Goal: Task Accomplishment & Management: Complete application form

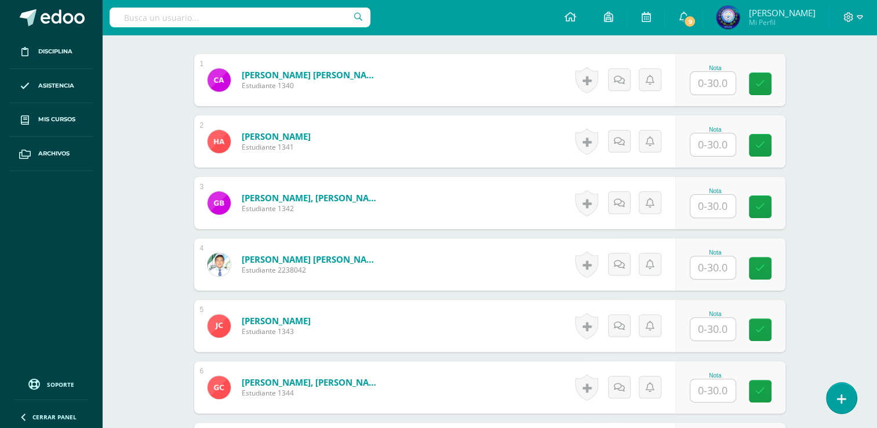
scroll to position [349, 0]
click at [698, 265] on input "text" at bounding box center [712, 267] width 45 height 23
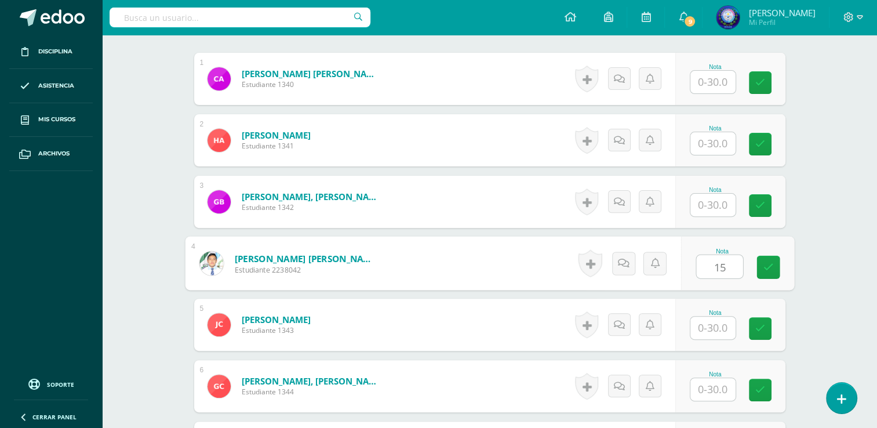
type input "15"
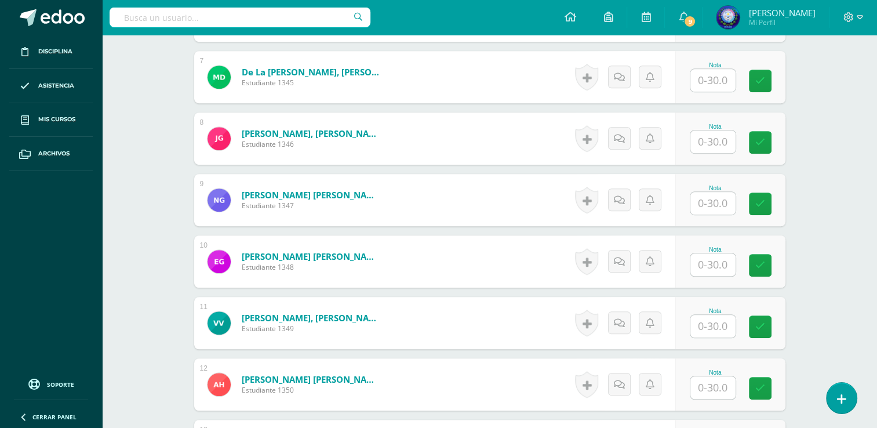
scroll to position [814, 0]
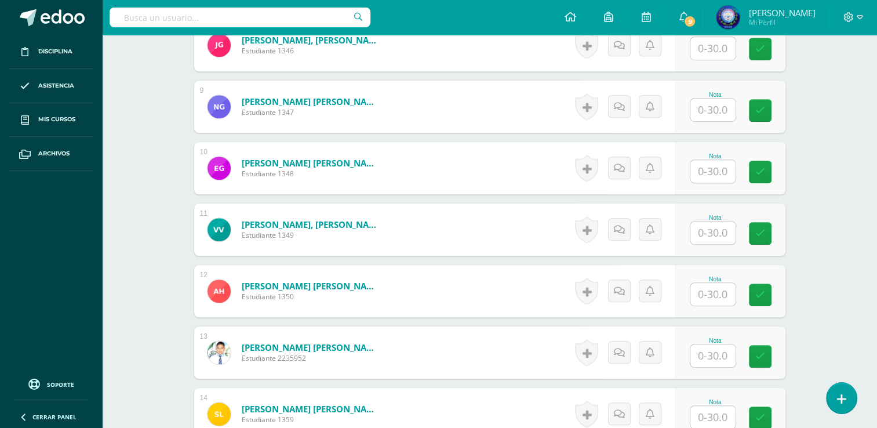
click at [721, 350] on input "text" at bounding box center [712, 355] width 45 height 23
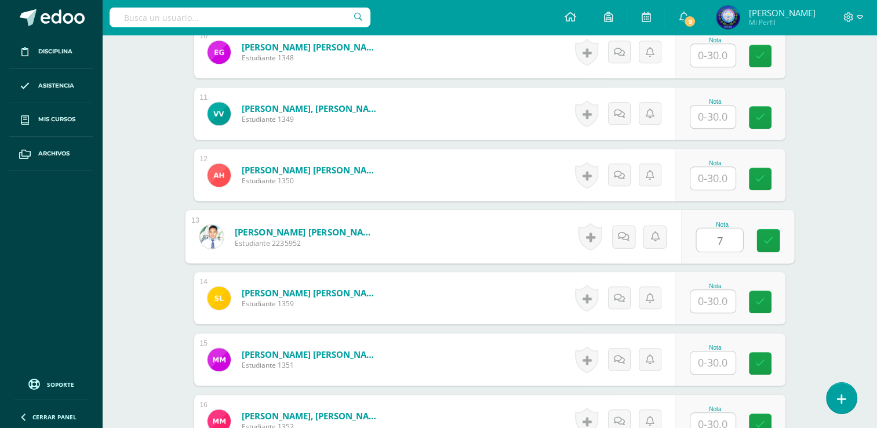
scroll to position [987, 0]
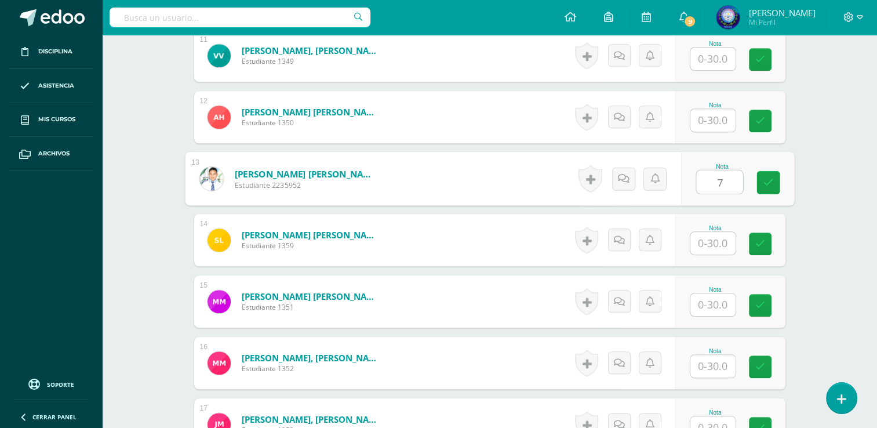
type input "7"
click at [713, 360] on input "text" at bounding box center [712, 366] width 45 height 23
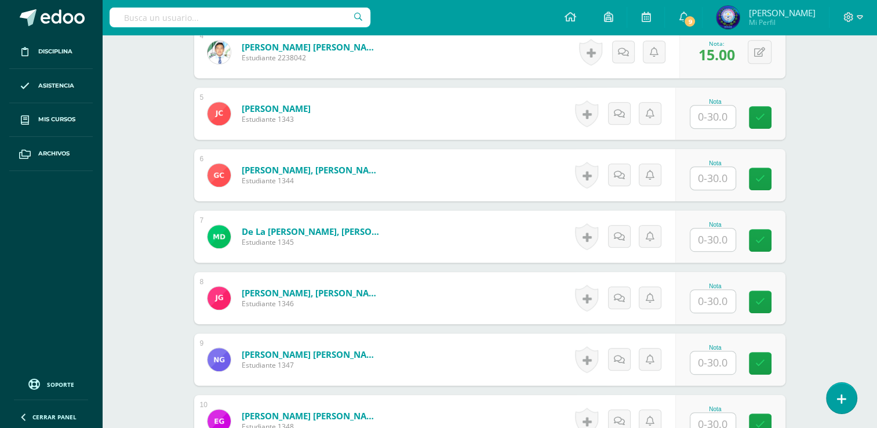
scroll to position [408, 0]
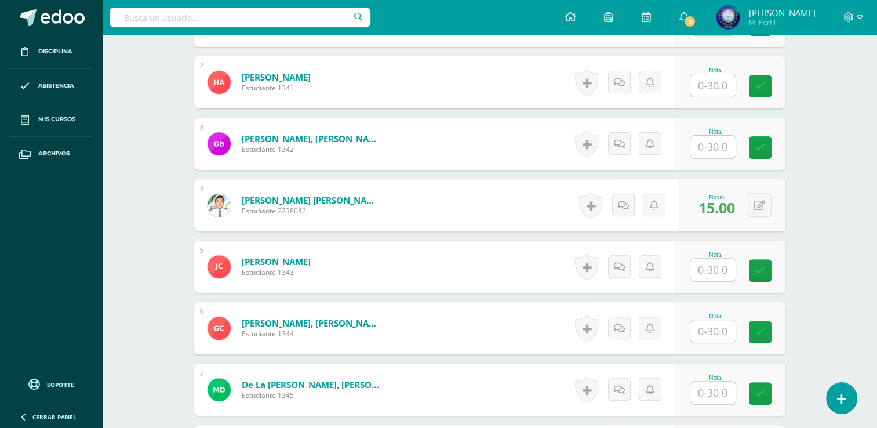
type input "18"
click at [721, 329] on input "text" at bounding box center [712, 331] width 45 height 23
type input "8"
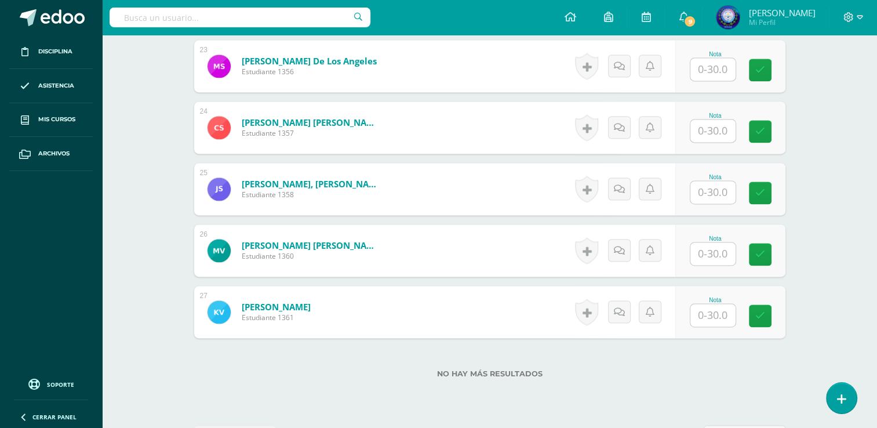
scroll to position [1757, 0]
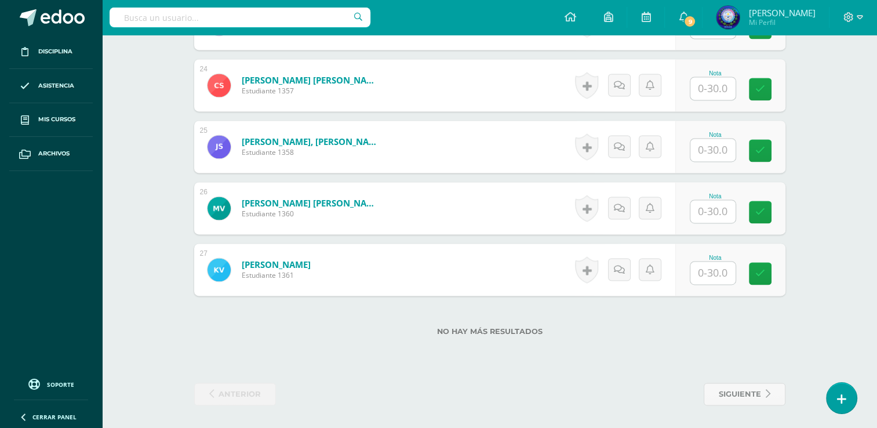
click at [716, 211] on input "text" at bounding box center [712, 211] width 45 height 23
type input "12"
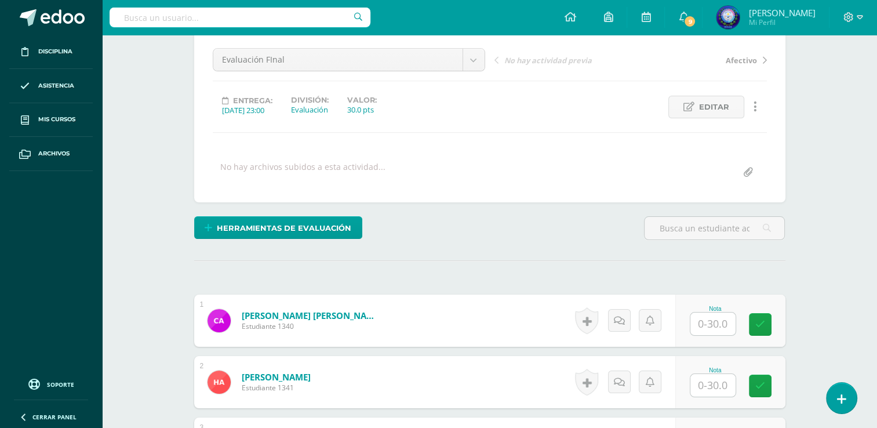
scroll to position [232, 0]
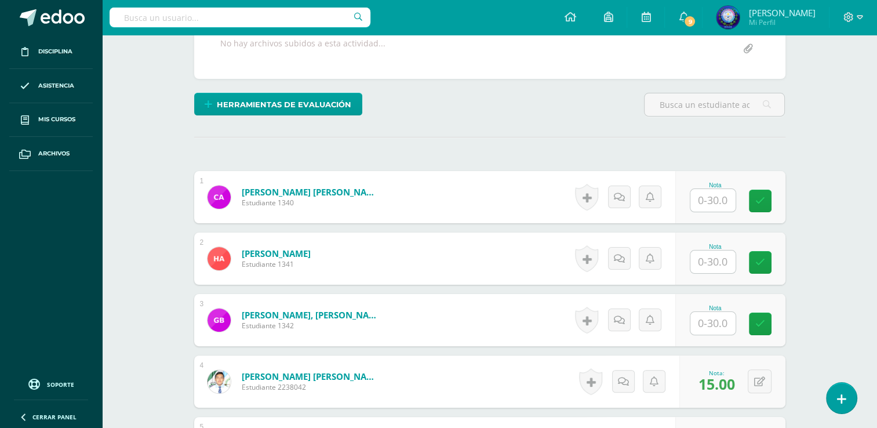
click at [737, 259] on div "Nota" at bounding box center [715, 258] width 51 height 30
click at [721, 262] on input "text" at bounding box center [712, 261] width 45 height 23
type input "17"
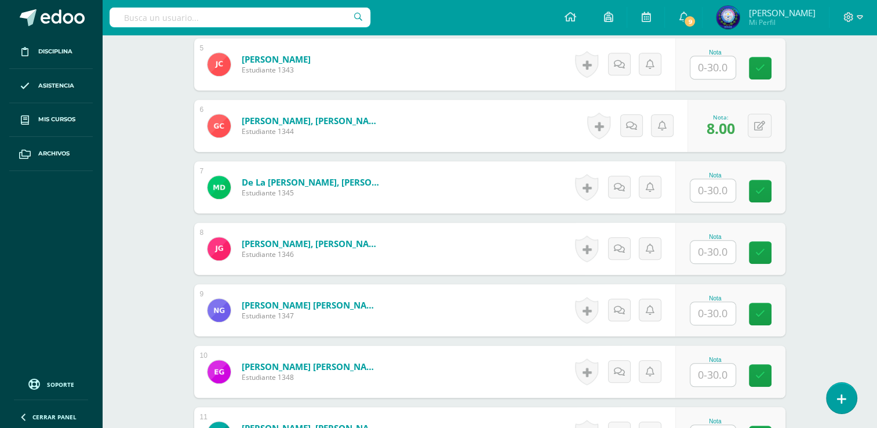
scroll to position [637, 0]
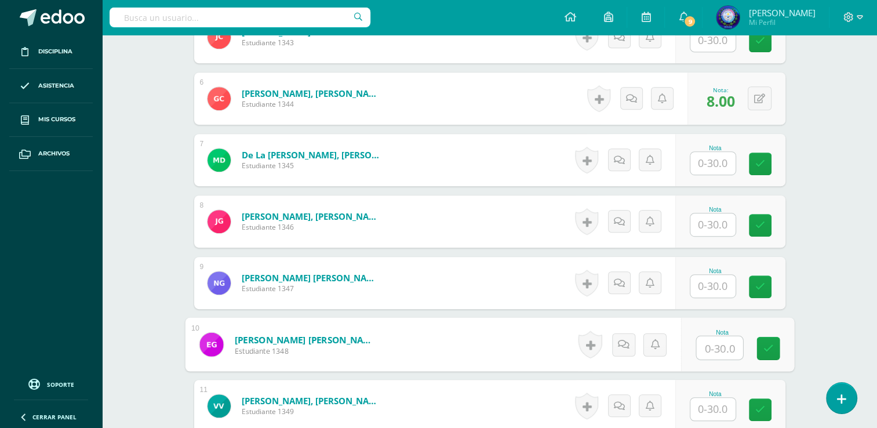
click at [719, 345] on input "text" at bounding box center [719, 347] width 46 height 23
type input "13"
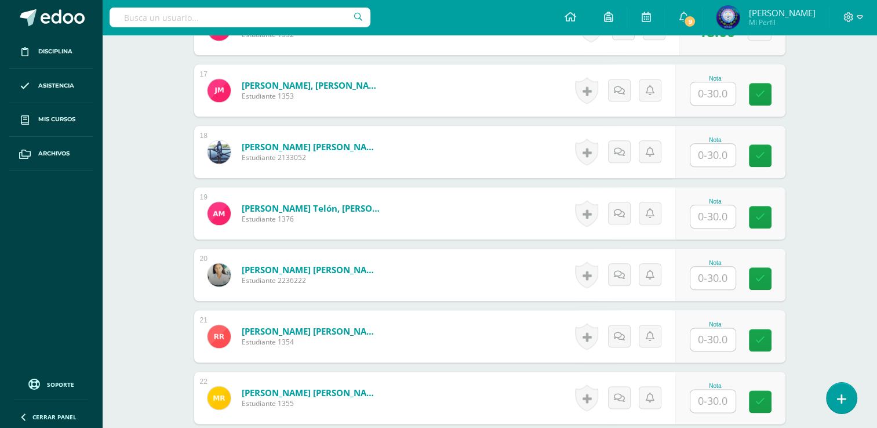
scroll to position [1391, 0]
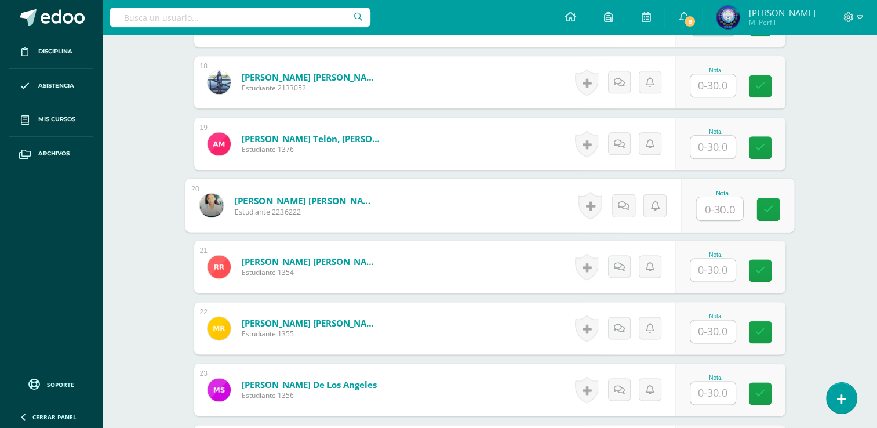
click at [711, 214] on input "text" at bounding box center [719, 208] width 46 height 23
type input "20"
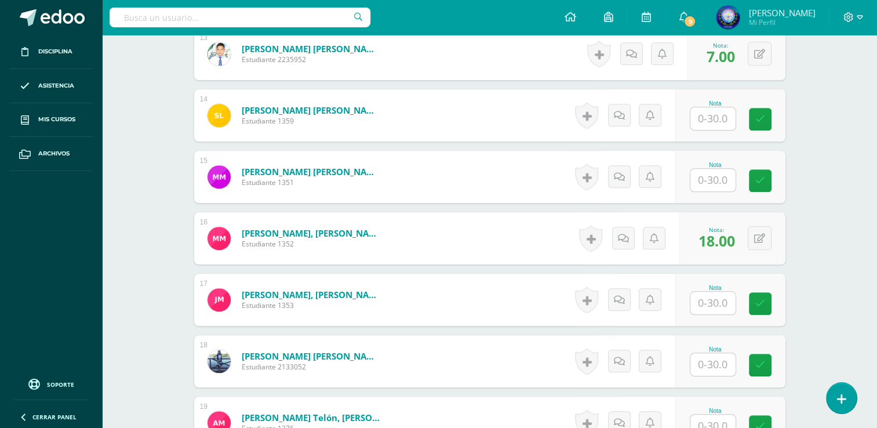
scroll to position [1043, 0]
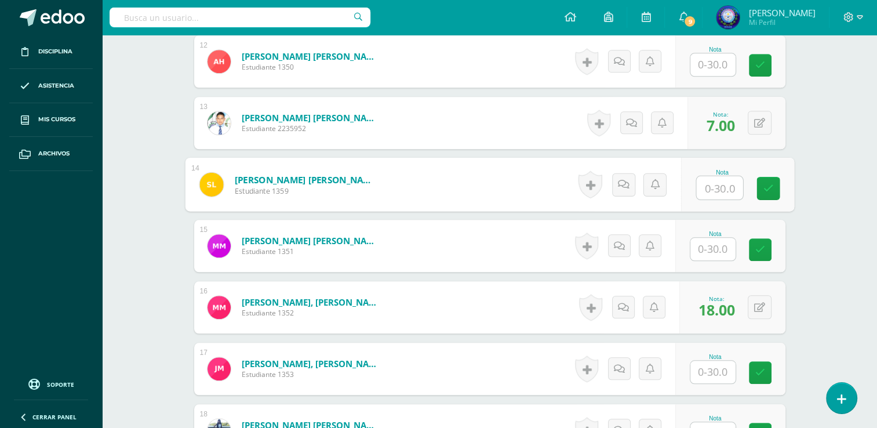
click at [727, 186] on input "text" at bounding box center [719, 187] width 46 height 23
type input "13"
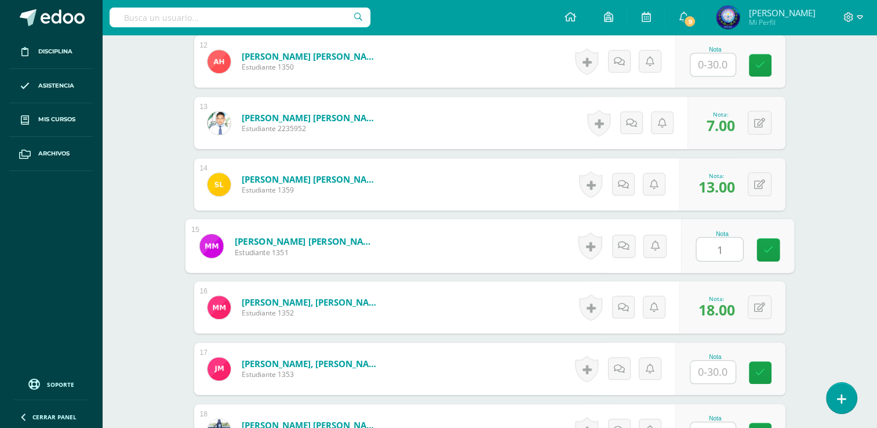
type input "19"
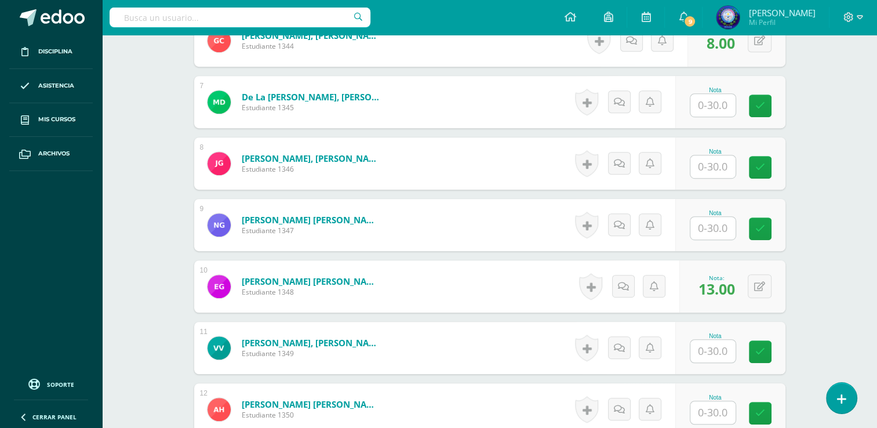
scroll to position [811, 0]
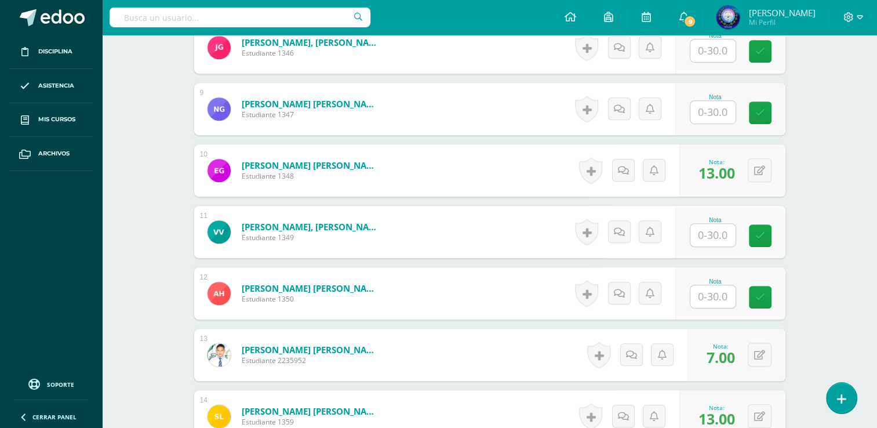
click at [712, 290] on input "text" at bounding box center [712, 296] width 45 height 23
type input "24"
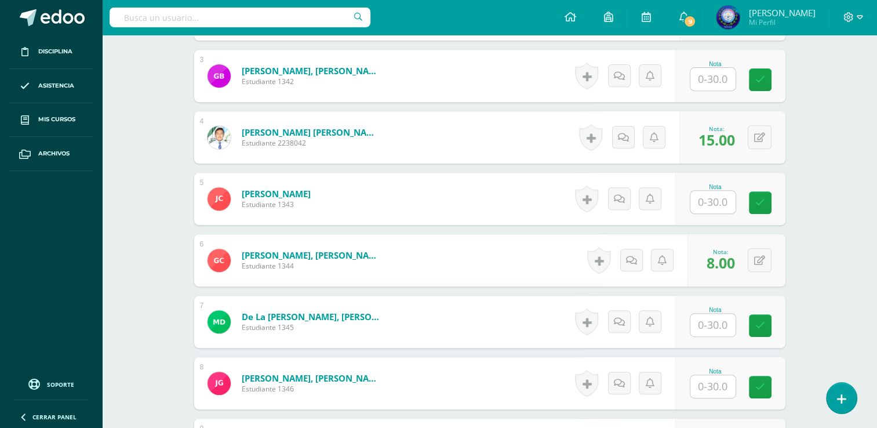
scroll to position [464, 0]
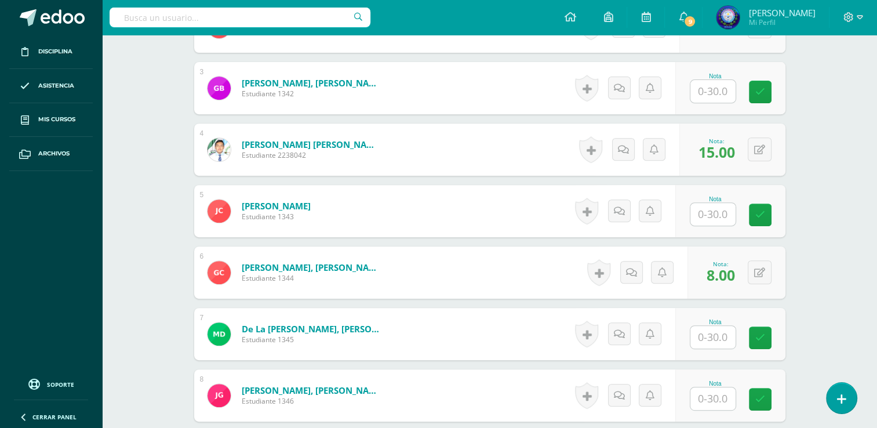
click at [694, 323] on div "Nota" at bounding box center [715, 322] width 51 height 6
click at [701, 334] on input "text" at bounding box center [719, 337] width 46 height 23
type input "19"
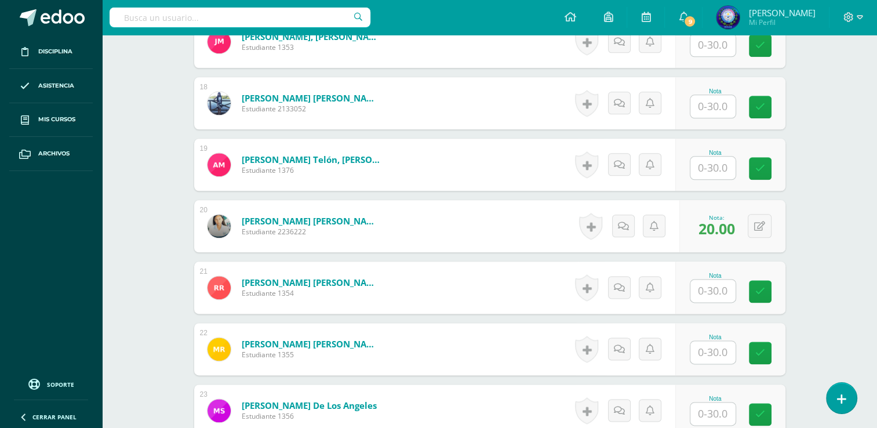
scroll to position [1391, 0]
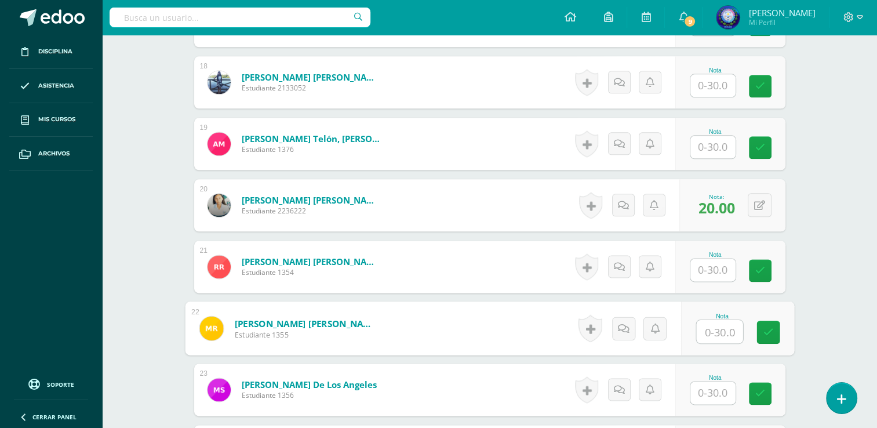
click at [703, 328] on input "text" at bounding box center [719, 331] width 46 height 23
type input "20"
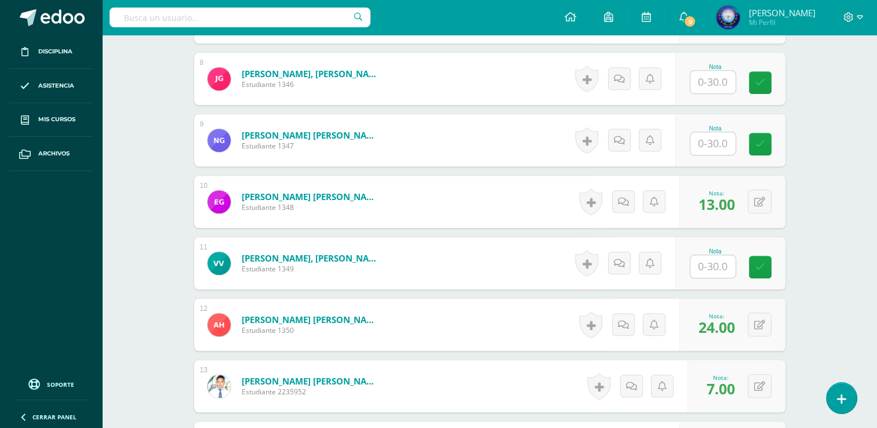
scroll to position [695, 0]
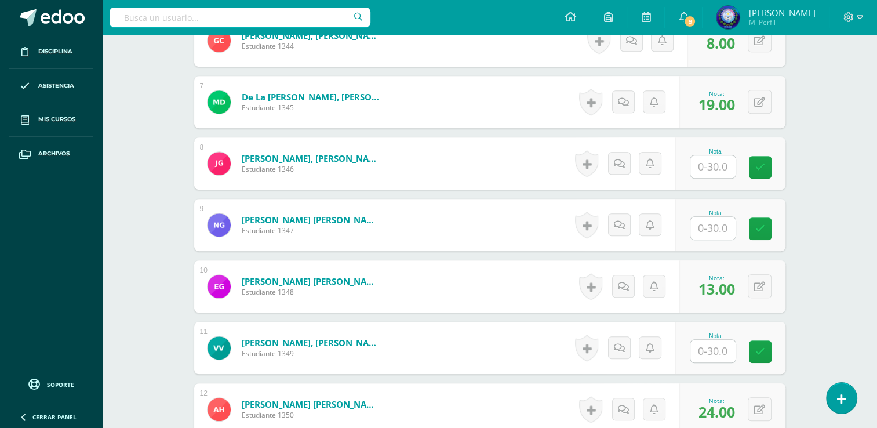
click at [728, 161] on input "text" at bounding box center [712, 166] width 45 height 23
type input "21"
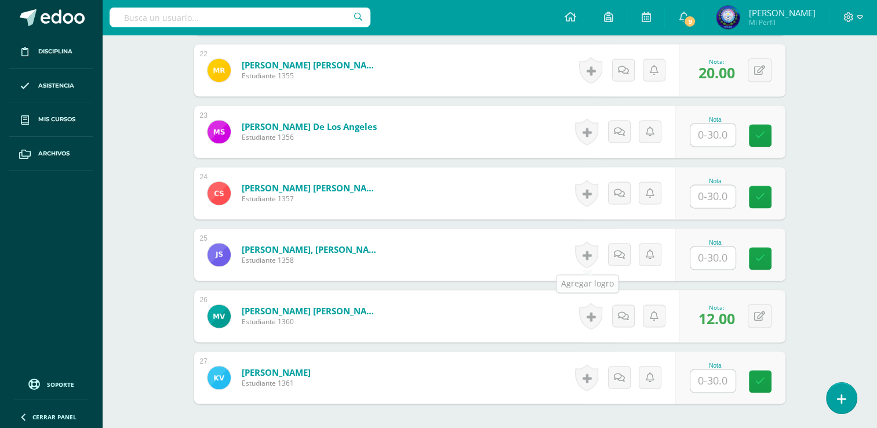
scroll to position [1681, 0]
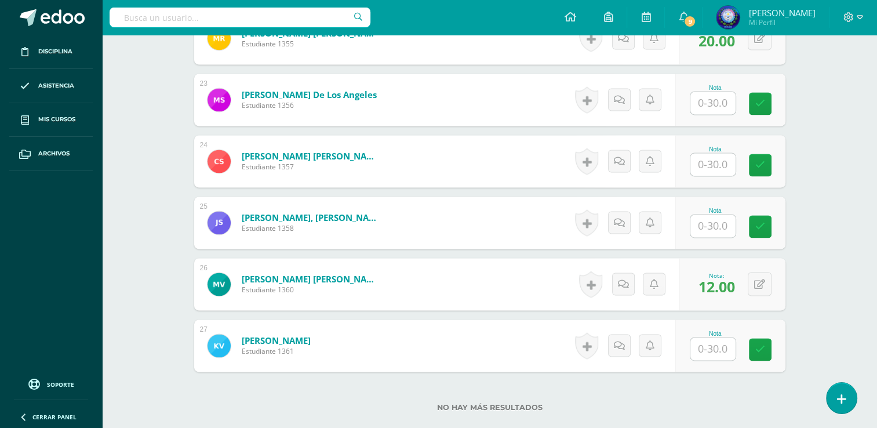
click at [724, 150] on div "Nota" at bounding box center [715, 149] width 51 height 6
click at [724, 154] on input "text" at bounding box center [712, 164] width 45 height 23
type input "5"
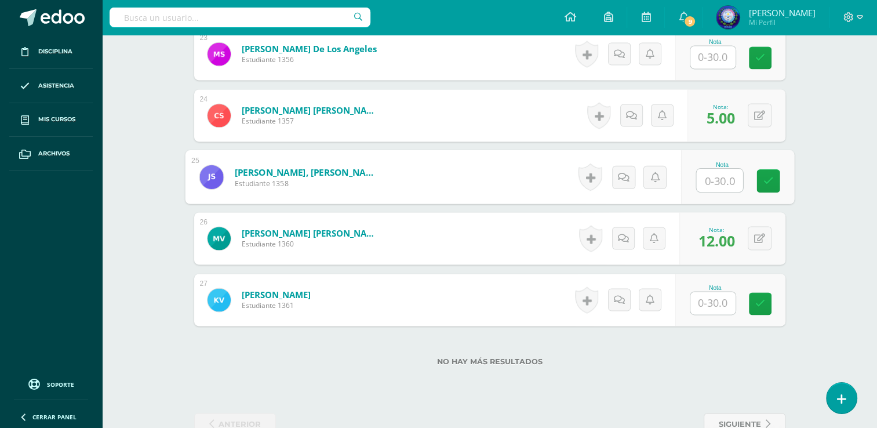
scroll to position [1757, 0]
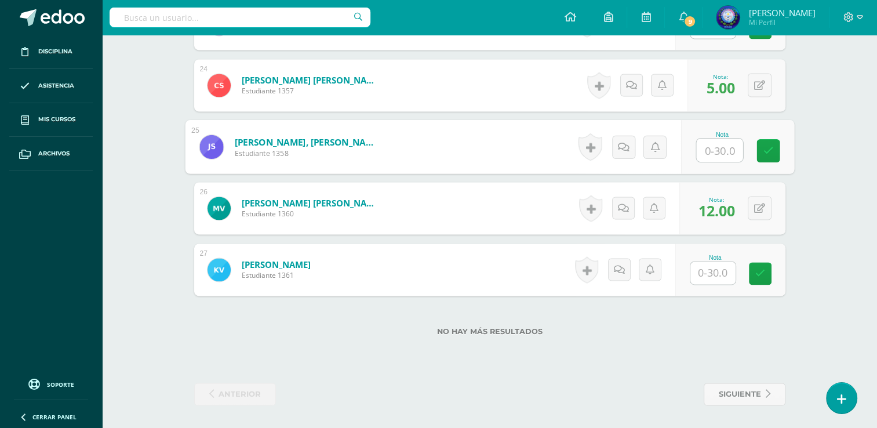
click at [718, 282] on input "text" at bounding box center [712, 272] width 45 height 23
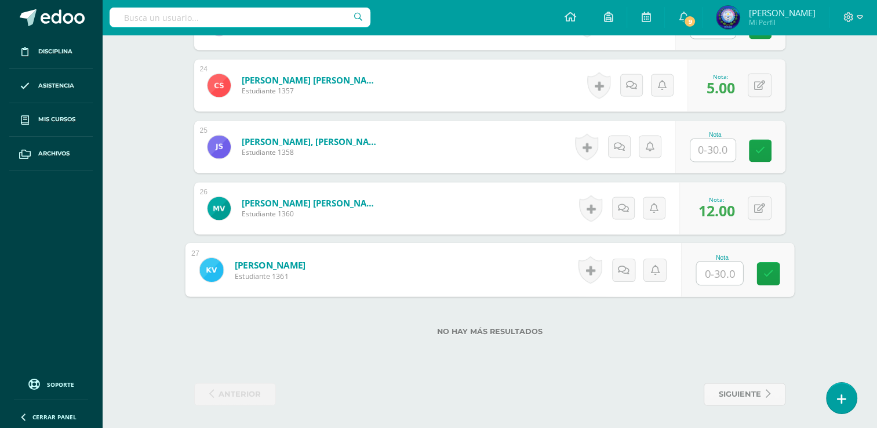
click at [719, 276] on input "text" at bounding box center [719, 272] width 46 height 23
type input "13"
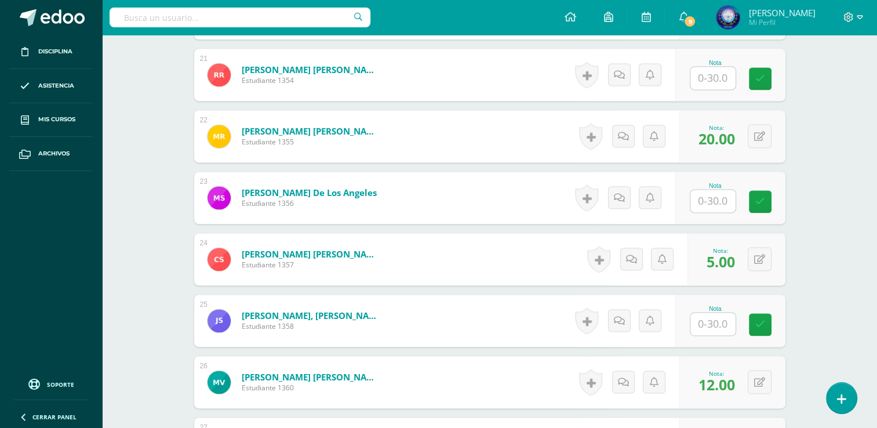
scroll to position [1525, 0]
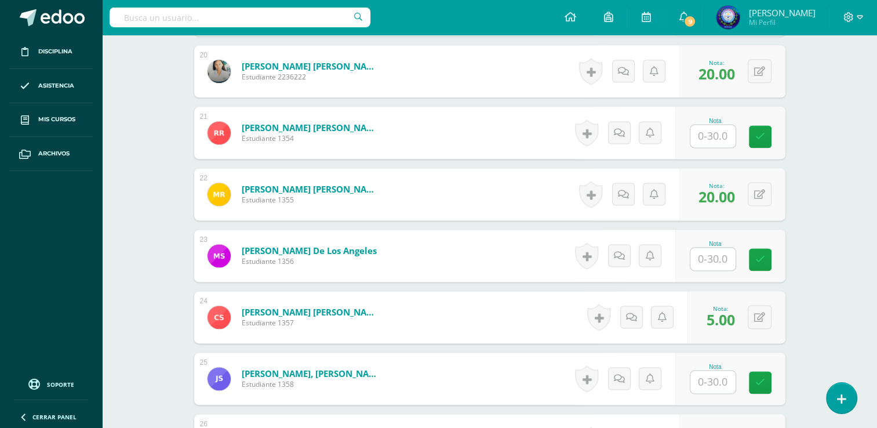
click at [701, 130] on input "text" at bounding box center [712, 136] width 45 height 23
type input "8"
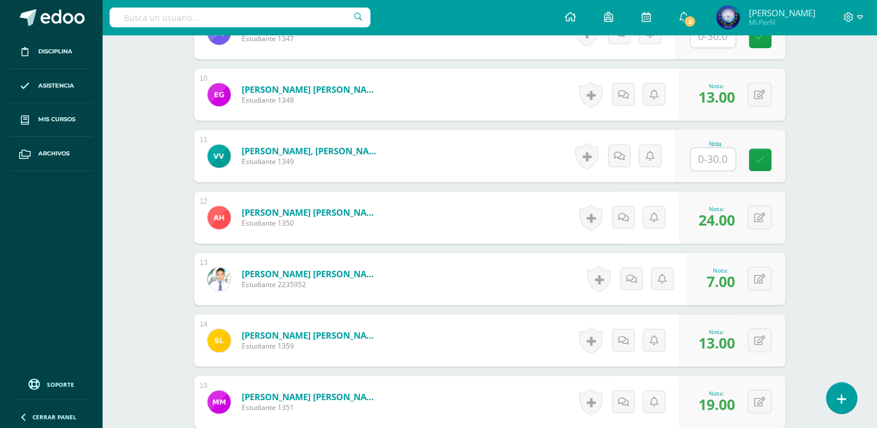
scroll to position [829, 0]
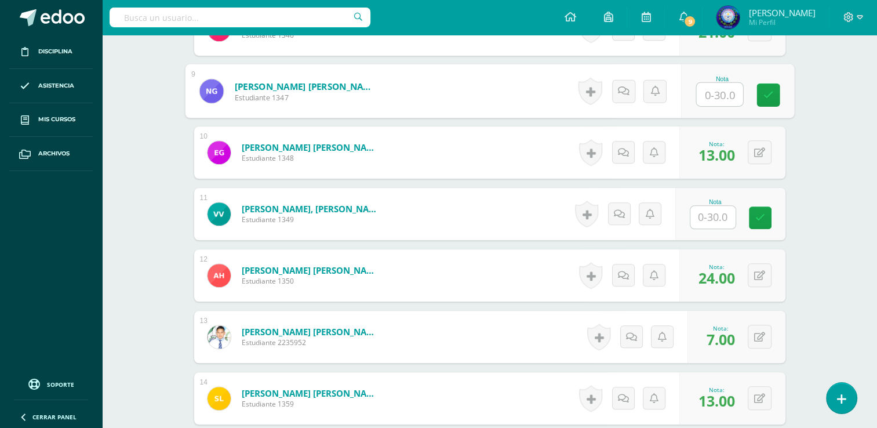
click at [709, 89] on input "text" at bounding box center [719, 94] width 46 height 23
type input "17"
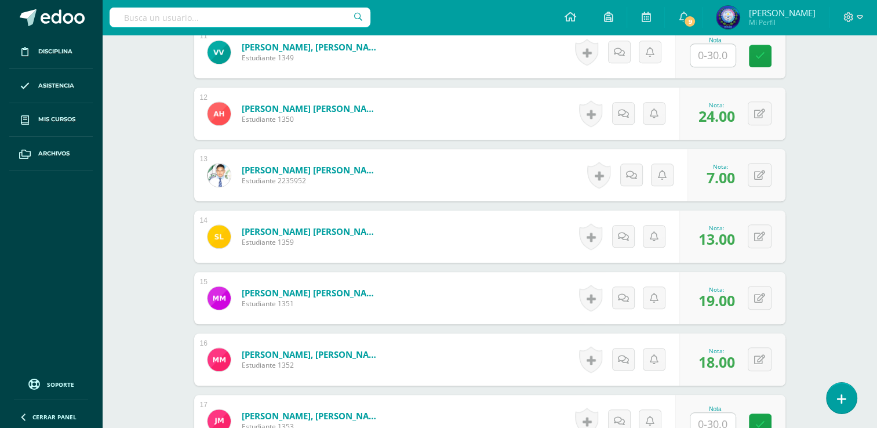
scroll to position [1119, 0]
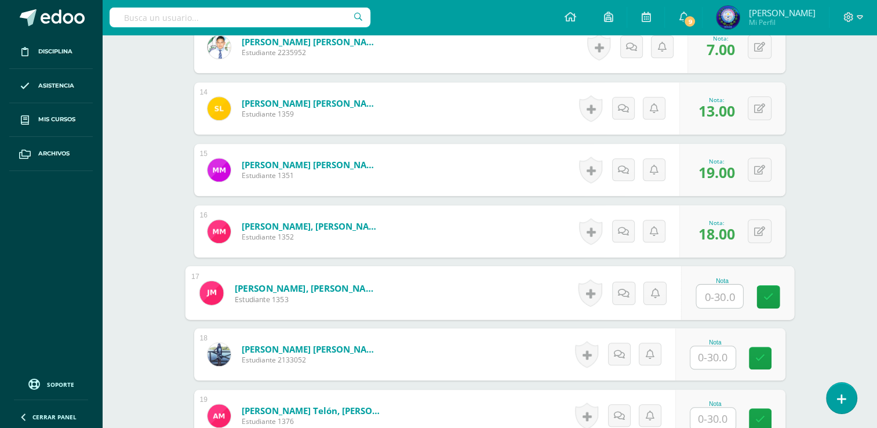
click at [709, 293] on input "text" at bounding box center [719, 296] width 46 height 23
click at [767, 285] on button at bounding box center [767, 292] width 24 height 24
type input "20"
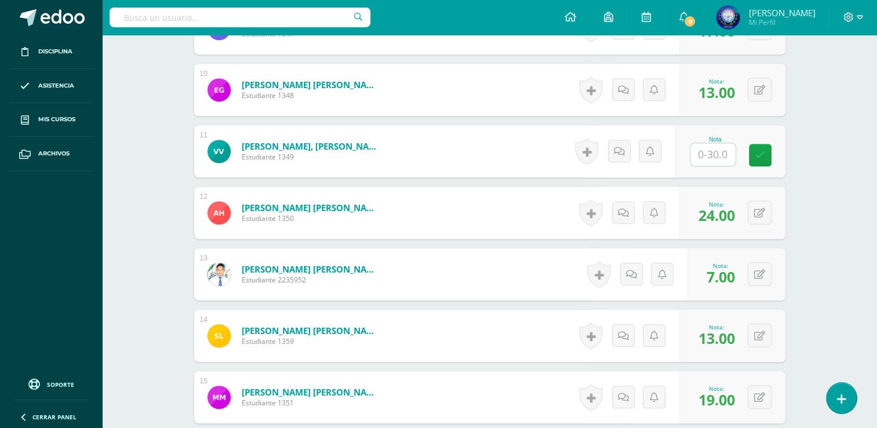
scroll to position [829, 0]
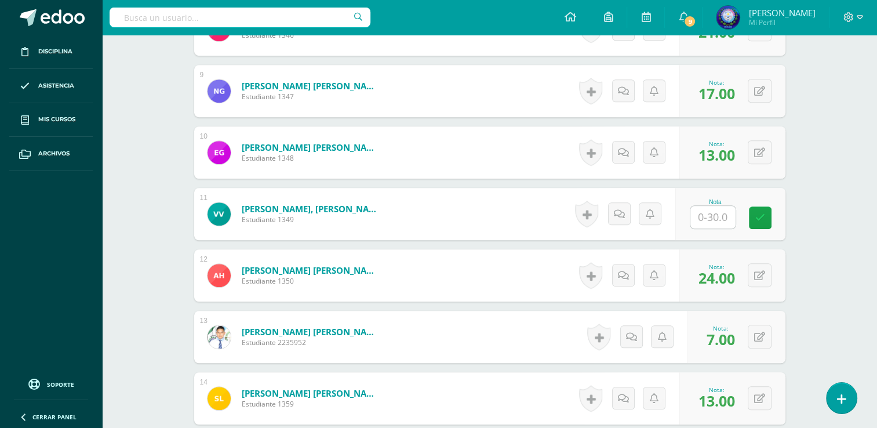
click at [720, 219] on input "text" at bounding box center [712, 217] width 45 height 23
type input "25"
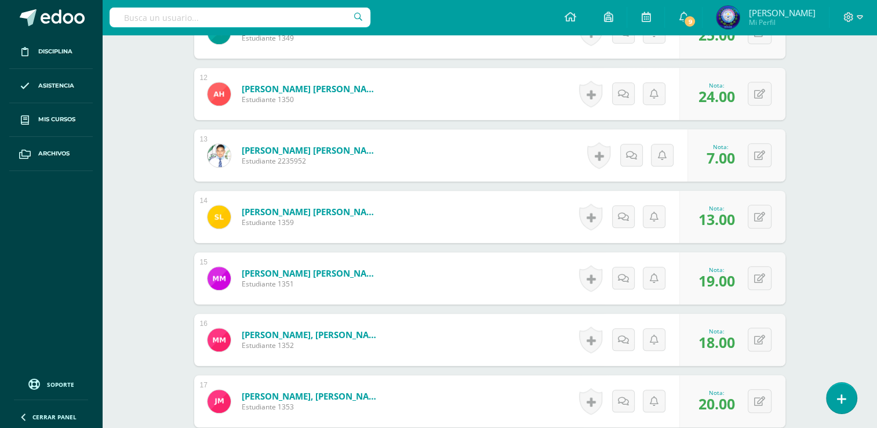
scroll to position [1119, 0]
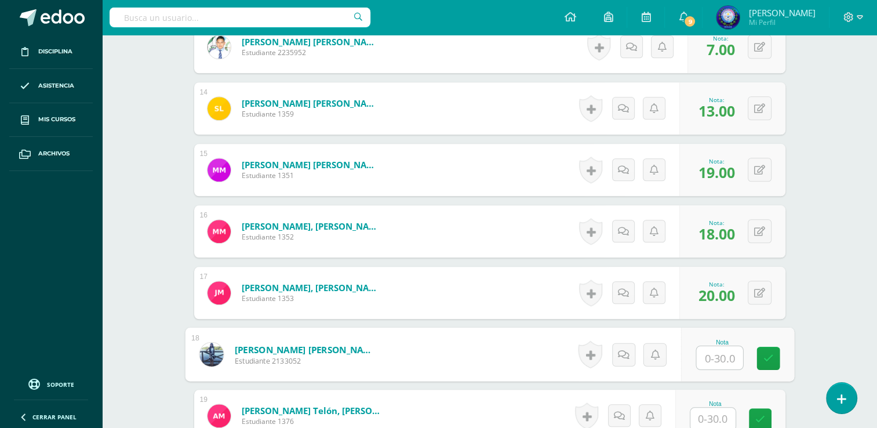
click at [709, 355] on input "text" at bounding box center [719, 357] width 46 height 23
type input "18"
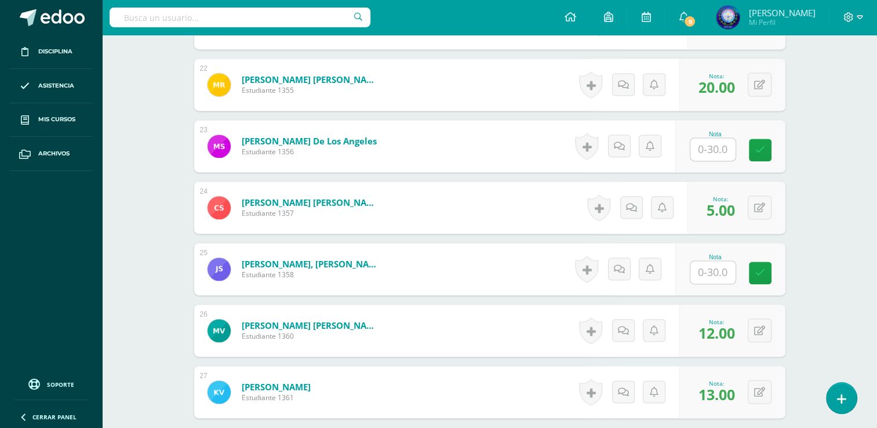
scroll to position [1699, 0]
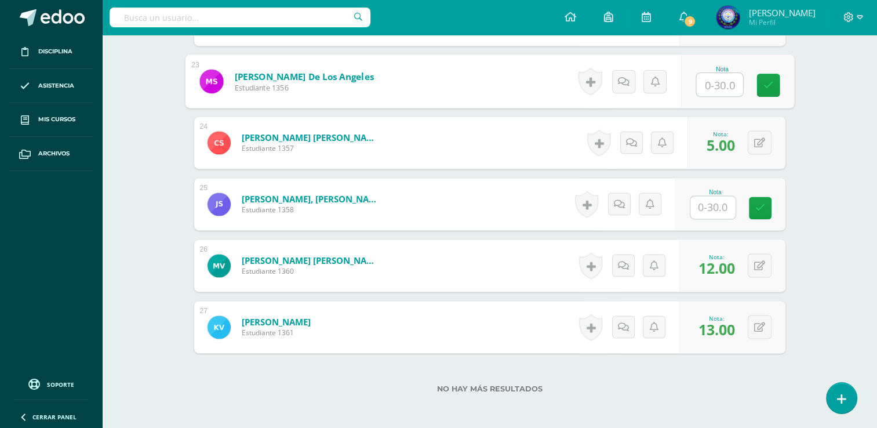
click at [700, 82] on input "text" at bounding box center [719, 84] width 46 height 23
type input "26"
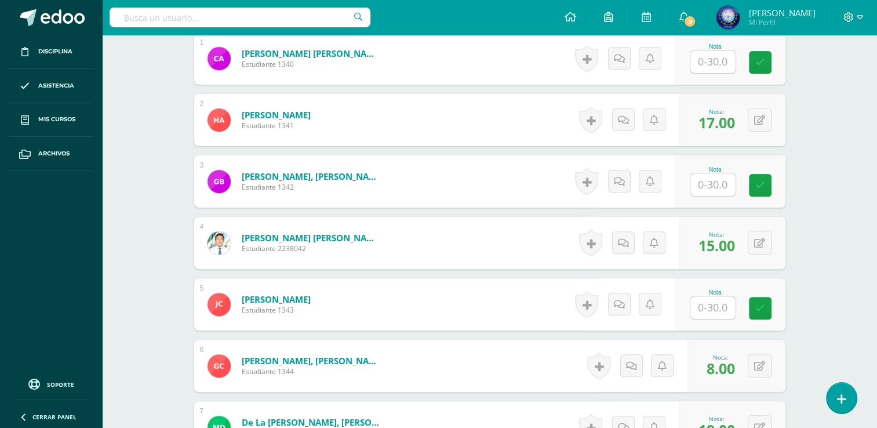
scroll to position [308, 0]
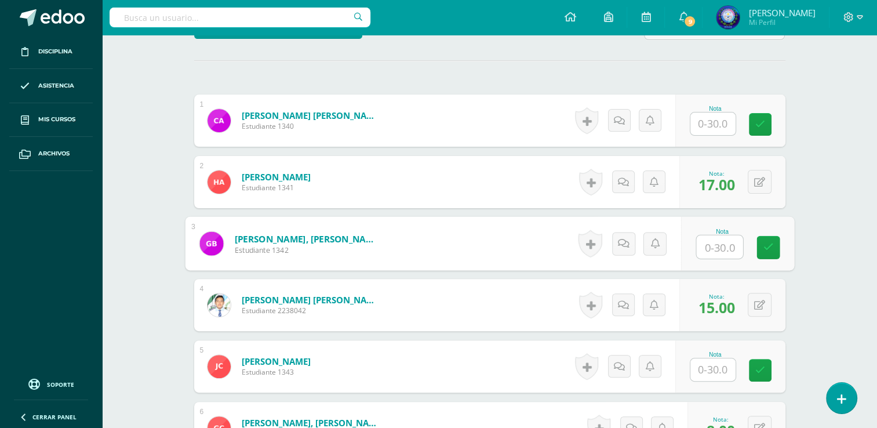
click at [715, 247] on input "text" at bounding box center [719, 246] width 46 height 23
type input "10"
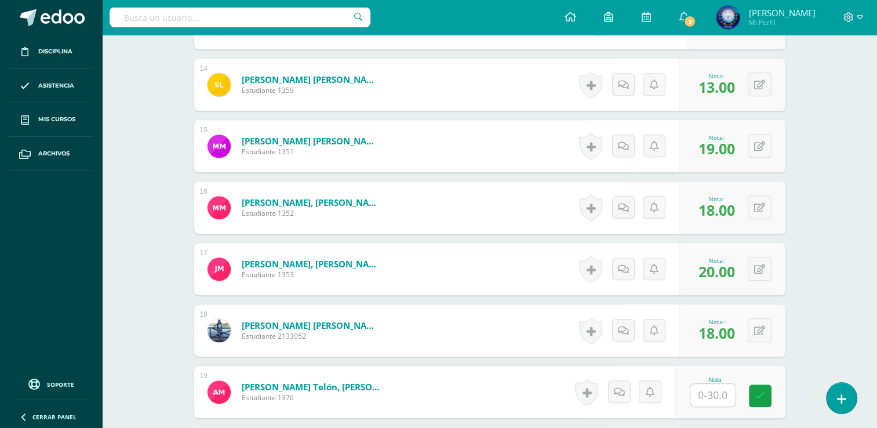
scroll to position [1178, 0]
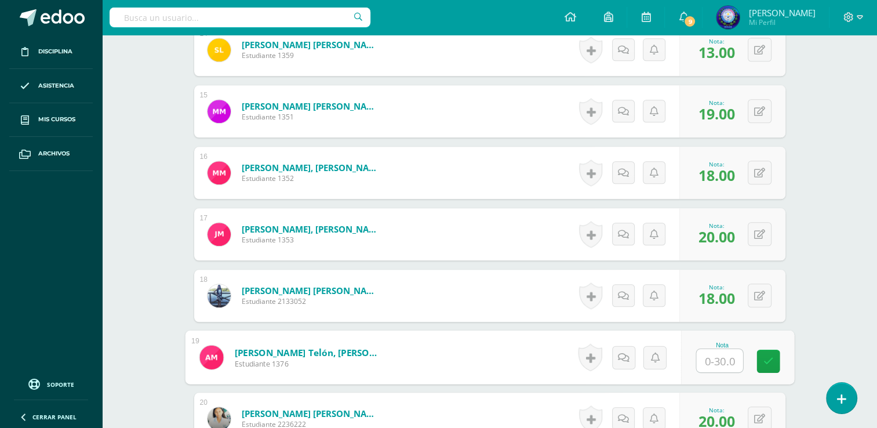
click at [727, 358] on input "text" at bounding box center [719, 360] width 46 height 23
type input "13"
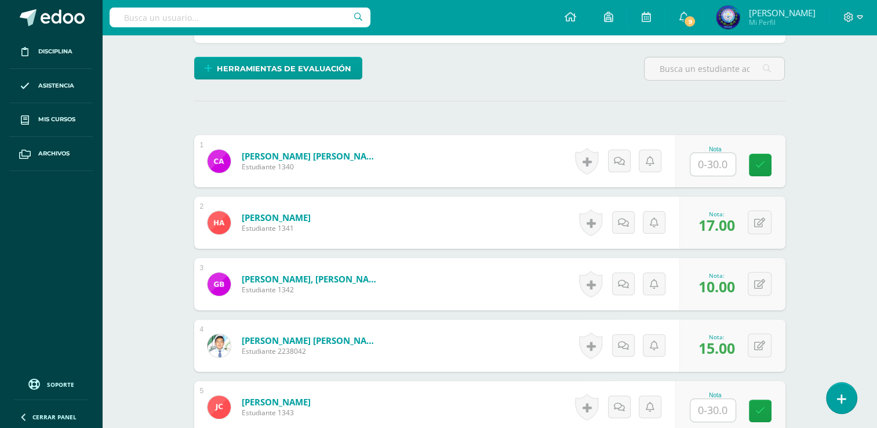
scroll to position [424, 0]
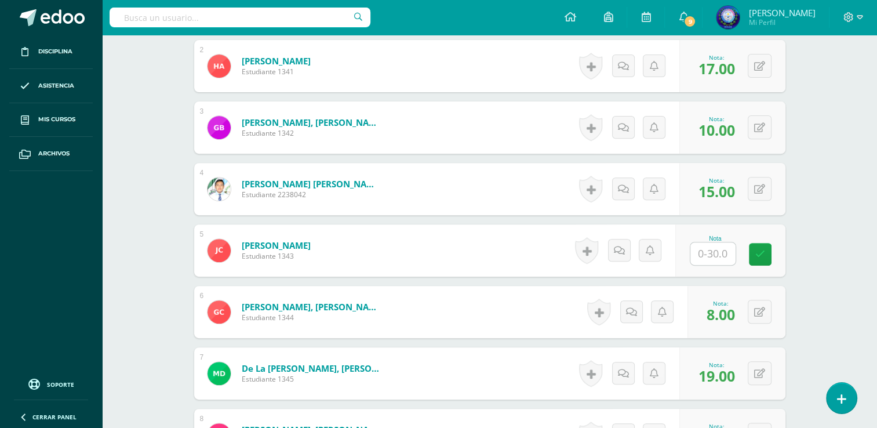
click at [707, 235] on div "Nota" at bounding box center [715, 238] width 51 height 6
click at [708, 244] on input "text" at bounding box center [712, 253] width 45 height 23
type input "20"
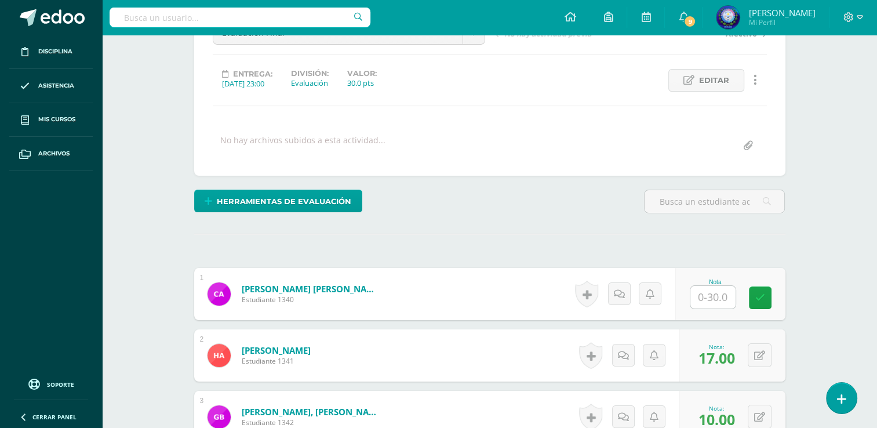
scroll to position [134, 0]
click at [700, 298] on input "text" at bounding box center [712, 297] width 45 height 23
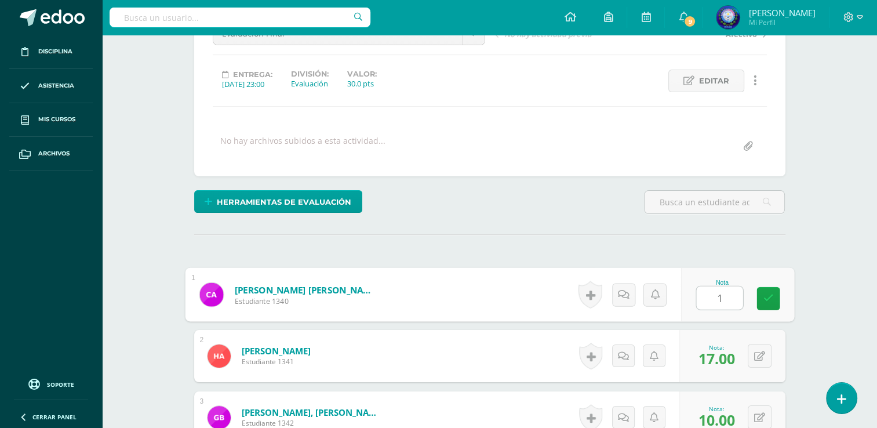
type input "14"
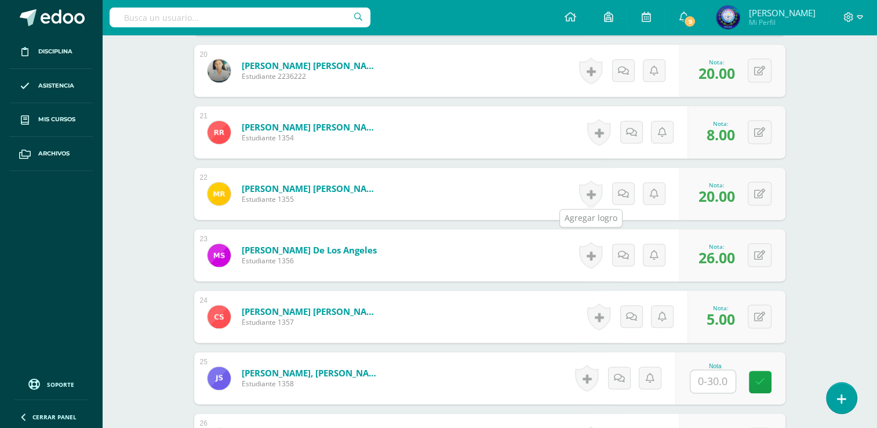
scroll to position [1699, 0]
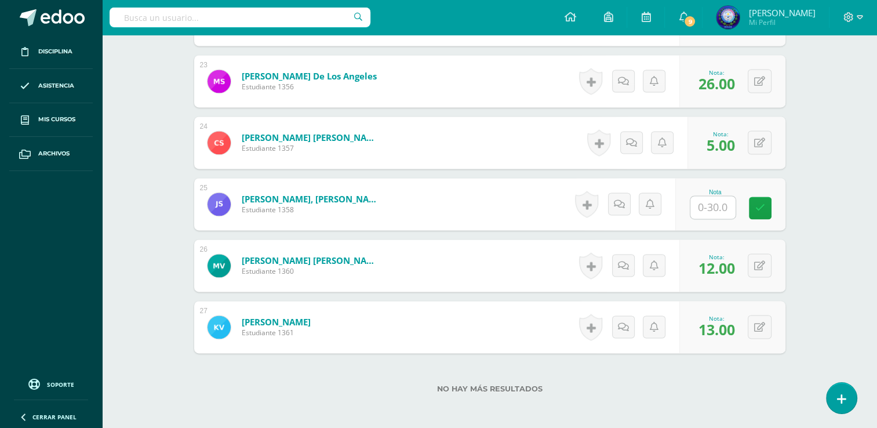
click at [727, 212] on input "text" at bounding box center [712, 207] width 45 height 23
type input "16"
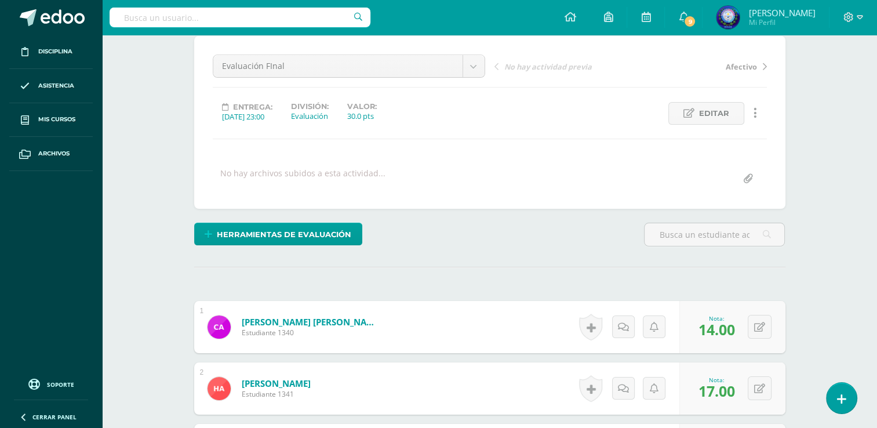
scroll to position [0, 0]
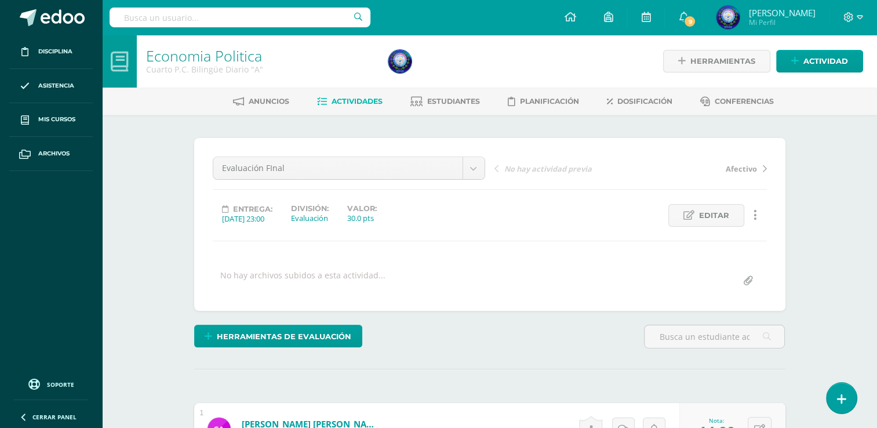
click at [383, 103] on ul "Anuncios Actividades Estudiantes Planificación Dosificación Conferencias" at bounding box center [503, 101] width 775 height 19
click at [370, 103] on span "Actividades" at bounding box center [356, 101] width 51 height 9
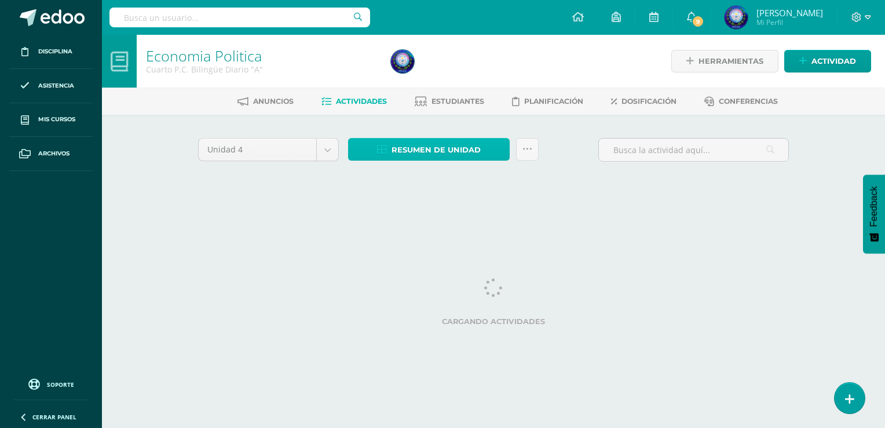
click at [457, 155] on span "Resumen de unidad" at bounding box center [436, 149] width 89 height 21
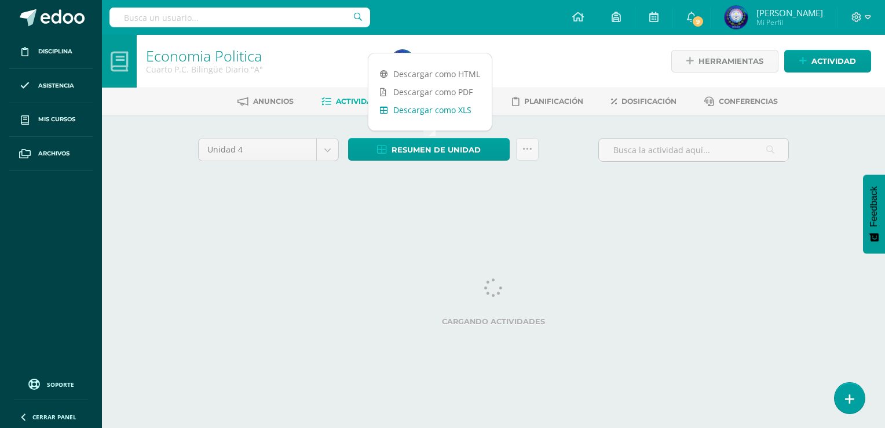
click at [437, 112] on link "Descargar como XLS" at bounding box center [430, 110] width 123 height 18
